Goal: Task Accomplishment & Management: Use online tool/utility

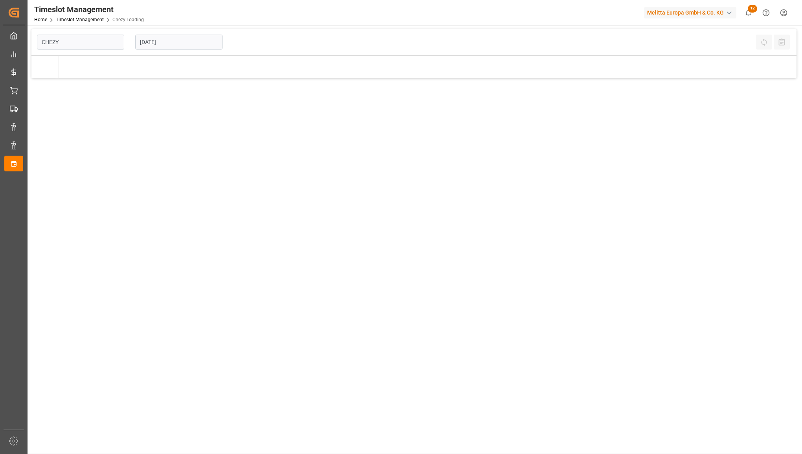
type input "Chezy Loading"
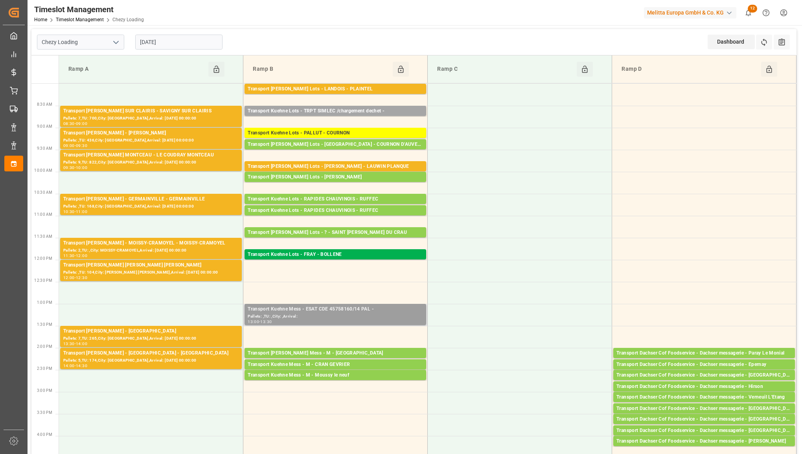
click at [348, 309] on div "Transport Kuehne Mess - ESAT CDE 45758160/14 PAL -" at bounding box center [335, 309] width 175 height 8
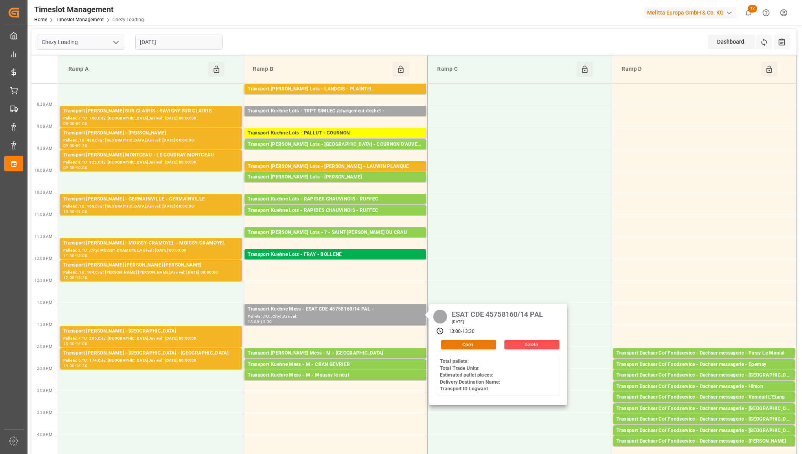
click at [463, 343] on button "Open" at bounding box center [468, 344] width 55 height 9
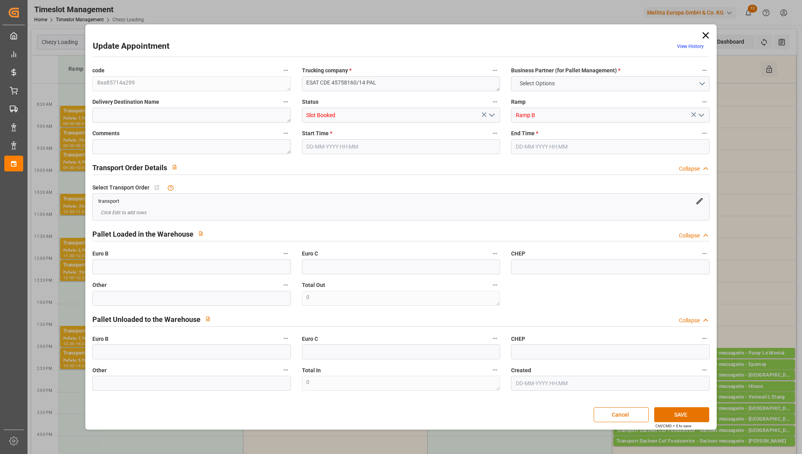
type input "0"
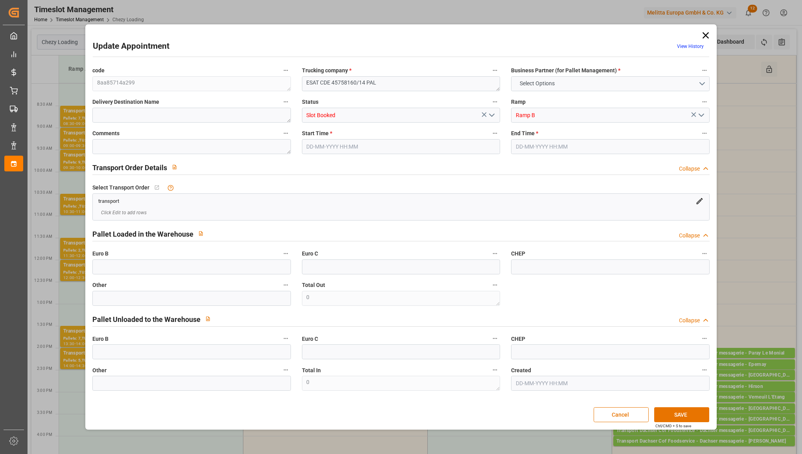
type input "0"
type input "[DATE] 13:00"
type input "[DATE] 13:30"
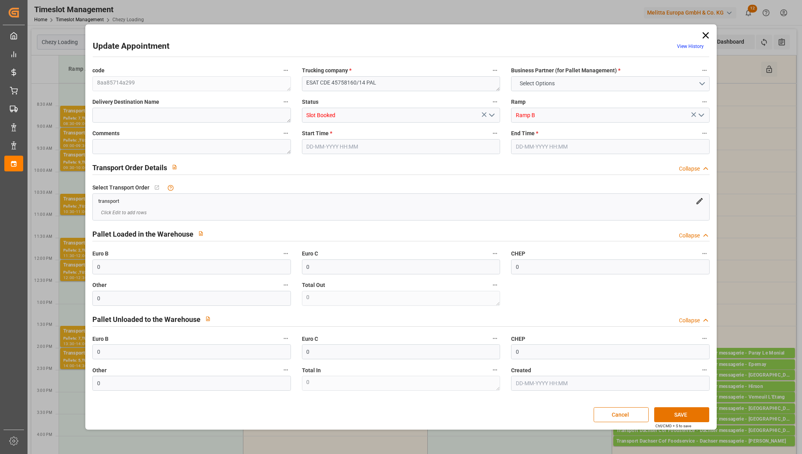
type input "[DATE] 12:47"
click at [491, 115] on polyline "open menu" at bounding box center [491, 115] width 5 height 2
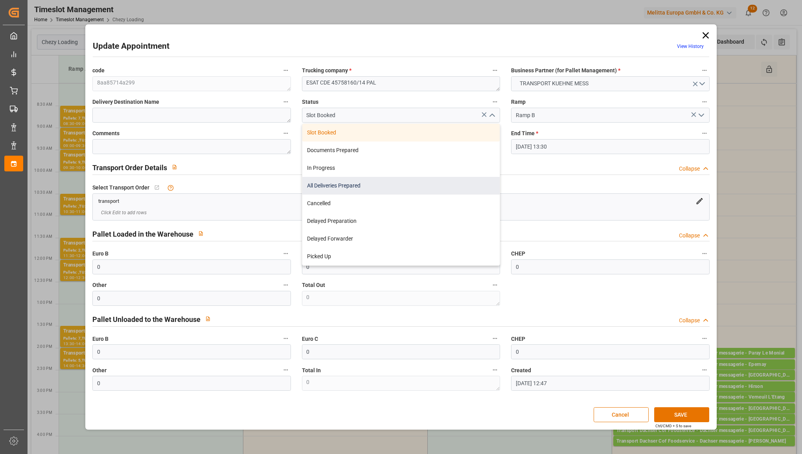
click at [440, 180] on div "All Deliveries Prepared" at bounding box center [400, 186] width 197 height 18
type input "All Deliveries Prepared"
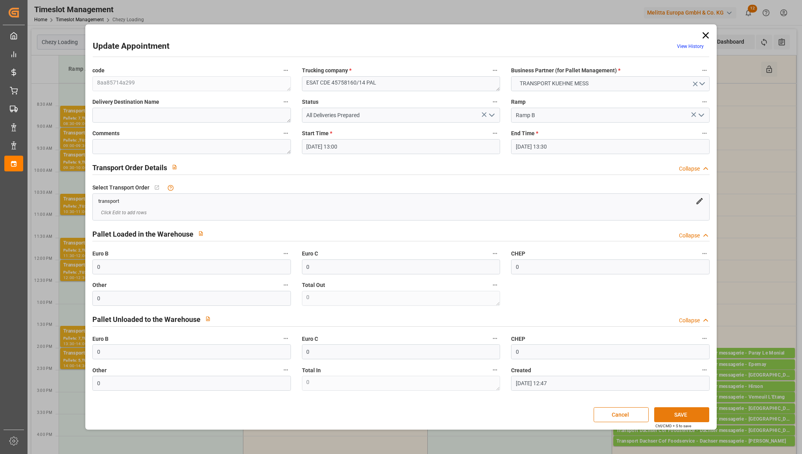
click at [673, 408] on button "SAVE" at bounding box center [681, 414] width 55 height 15
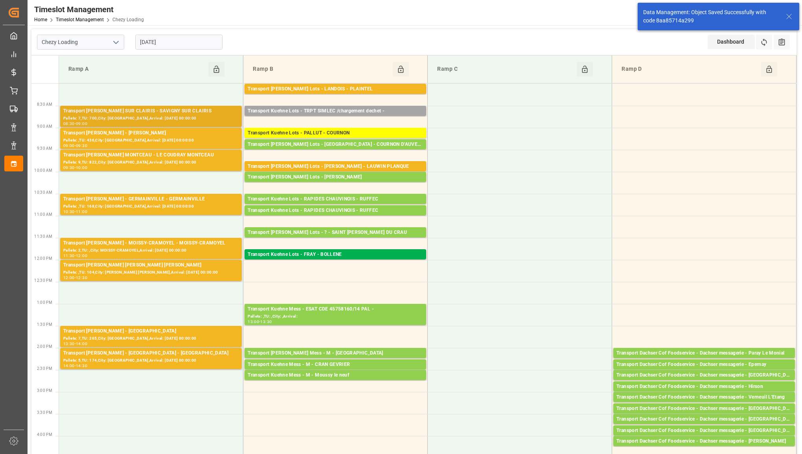
click at [192, 113] on div "Transport [PERSON_NAME] SUR CLAIRIS - SAVIGNY SUR CLAIRIS" at bounding box center [150, 111] width 175 height 8
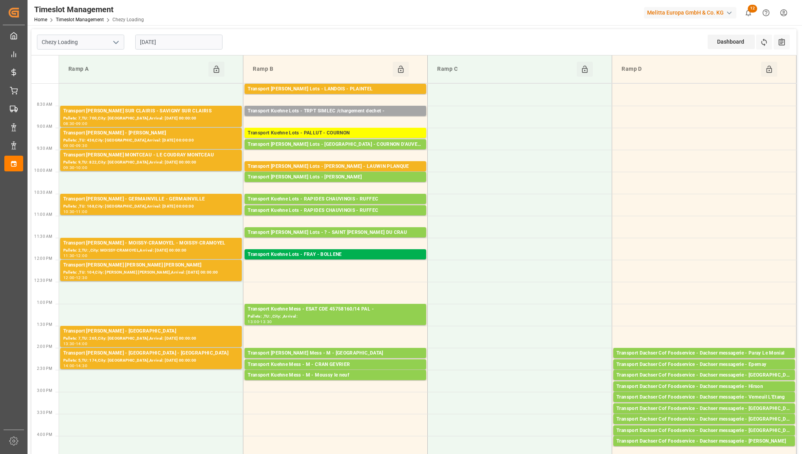
click at [191, 136] on div "Transport [PERSON_NAME] - [PERSON_NAME]" at bounding box center [150, 133] width 175 height 8
click at [193, 160] on div "Pallets: 9,TU: 822,City: [GEOGRAPHIC_DATA],Arrival: [DATE] 00:00:00" at bounding box center [150, 162] width 175 height 7
click at [396, 88] on div "Transport [PERSON_NAME] Lots - LANDOIS - PLAINTEL" at bounding box center [335, 89] width 175 height 8
click at [181, 335] on div "Pallets: 7,TU: 265,City: [GEOGRAPHIC_DATA],Arrival: [DATE] 00:00:00" at bounding box center [150, 338] width 175 height 7
click at [114, 38] on icon "open menu" at bounding box center [115, 42] width 9 height 9
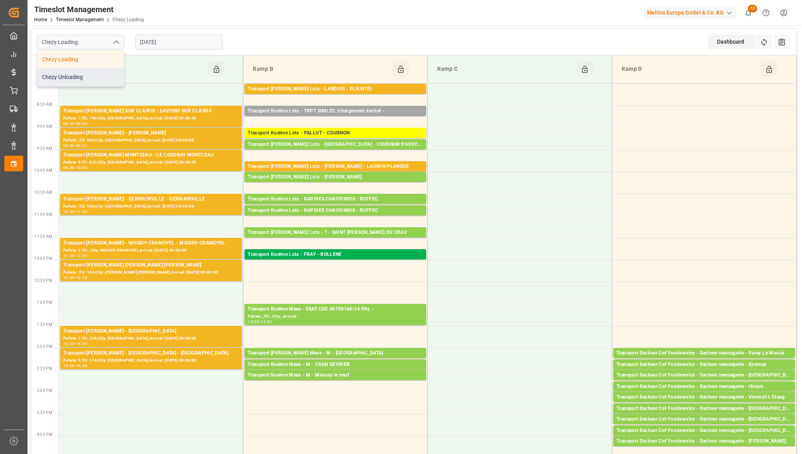
click at [101, 75] on div "Chezy Unloading" at bounding box center [80, 77] width 86 height 18
type input "Chezy Unloading"
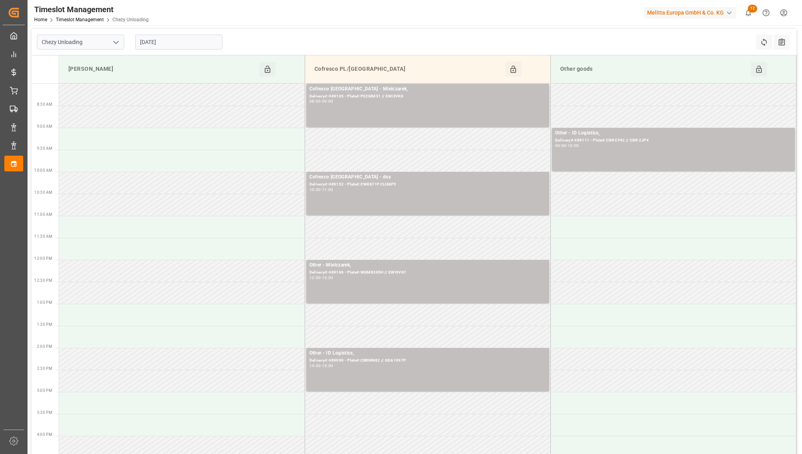
click at [183, 43] on input "[DATE]" at bounding box center [178, 42] width 87 height 15
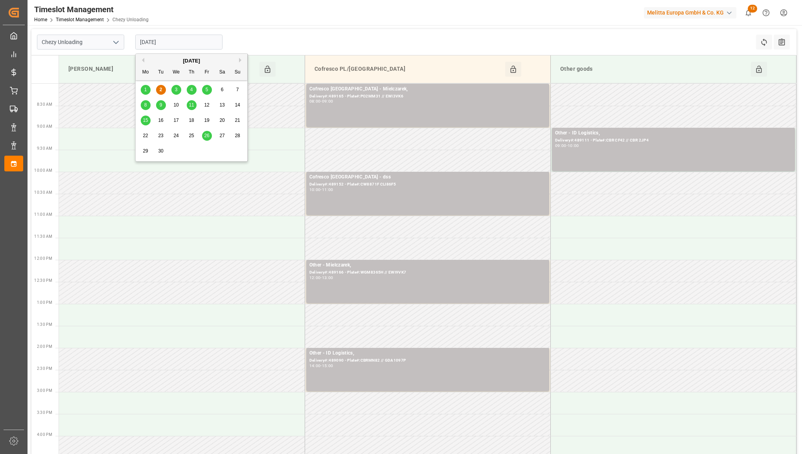
click at [175, 91] on span "3" at bounding box center [176, 90] width 3 height 6
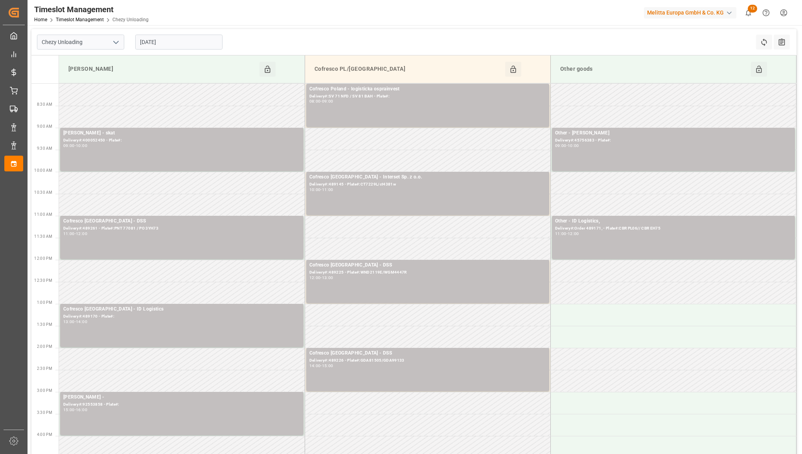
click at [189, 42] on input "[DATE]" at bounding box center [178, 42] width 87 height 15
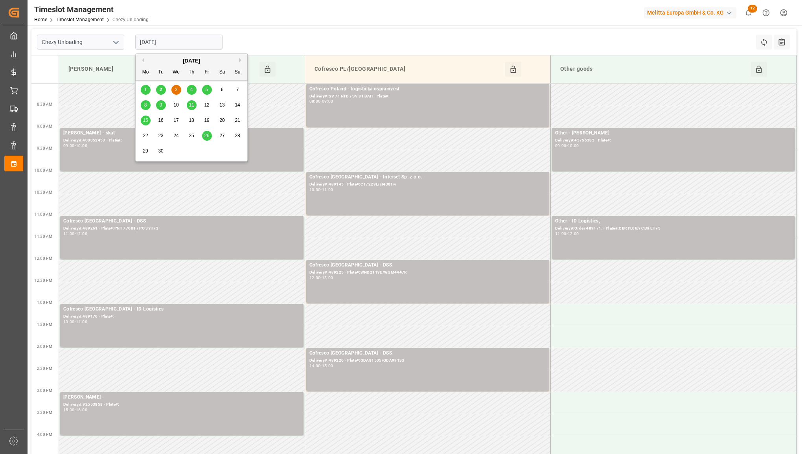
click at [191, 88] on span "4" at bounding box center [191, 90] width 3 height 6
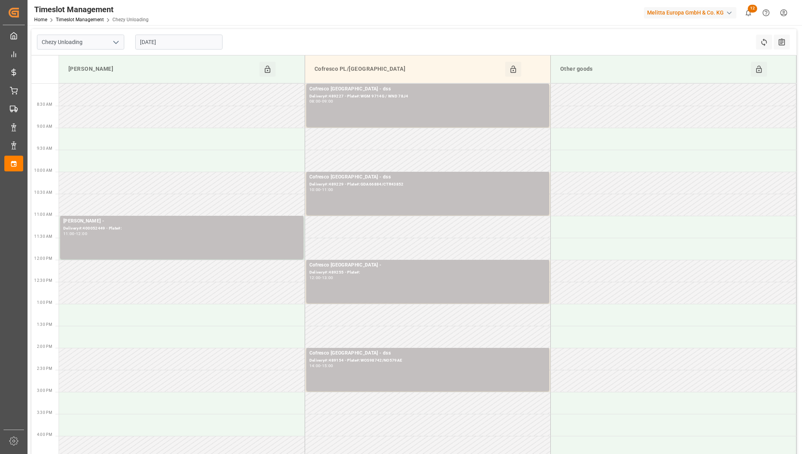
click at [201, 42] on input "[DATE]" at bounding box center [178, 42] width 87 height 15
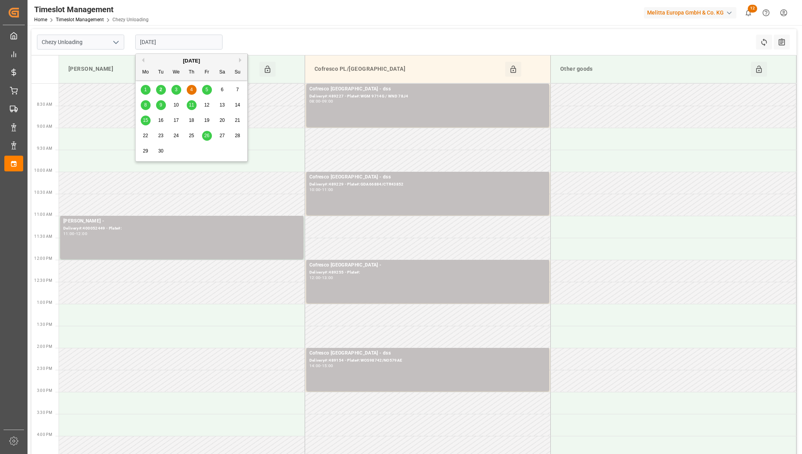
click at [206, 88] on span "5" at bounding box center [207, 90] width 3 height 6
type input "[DATE]"
